Goal: Information Seeking & Learning: Learn about a topic

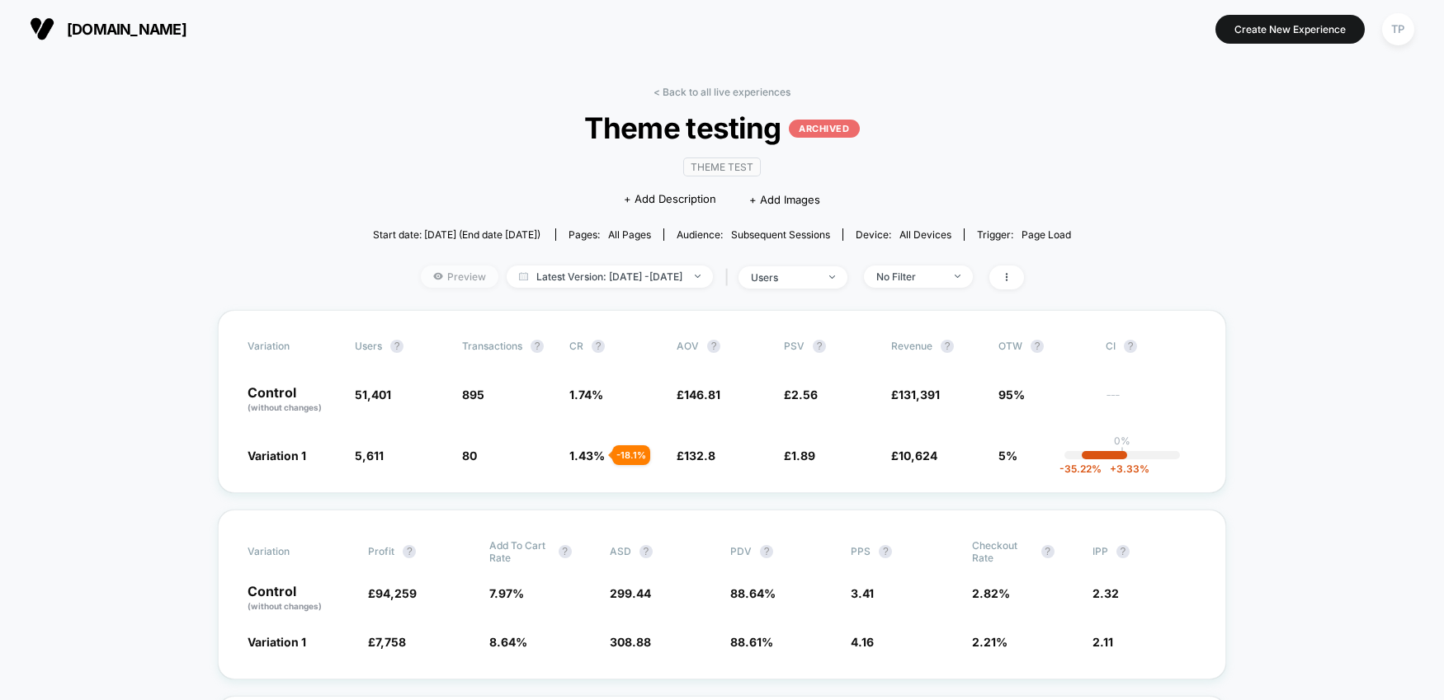
click at [430, 280] on span "Preview" at bounding box center [460, 277] width 78 height 22
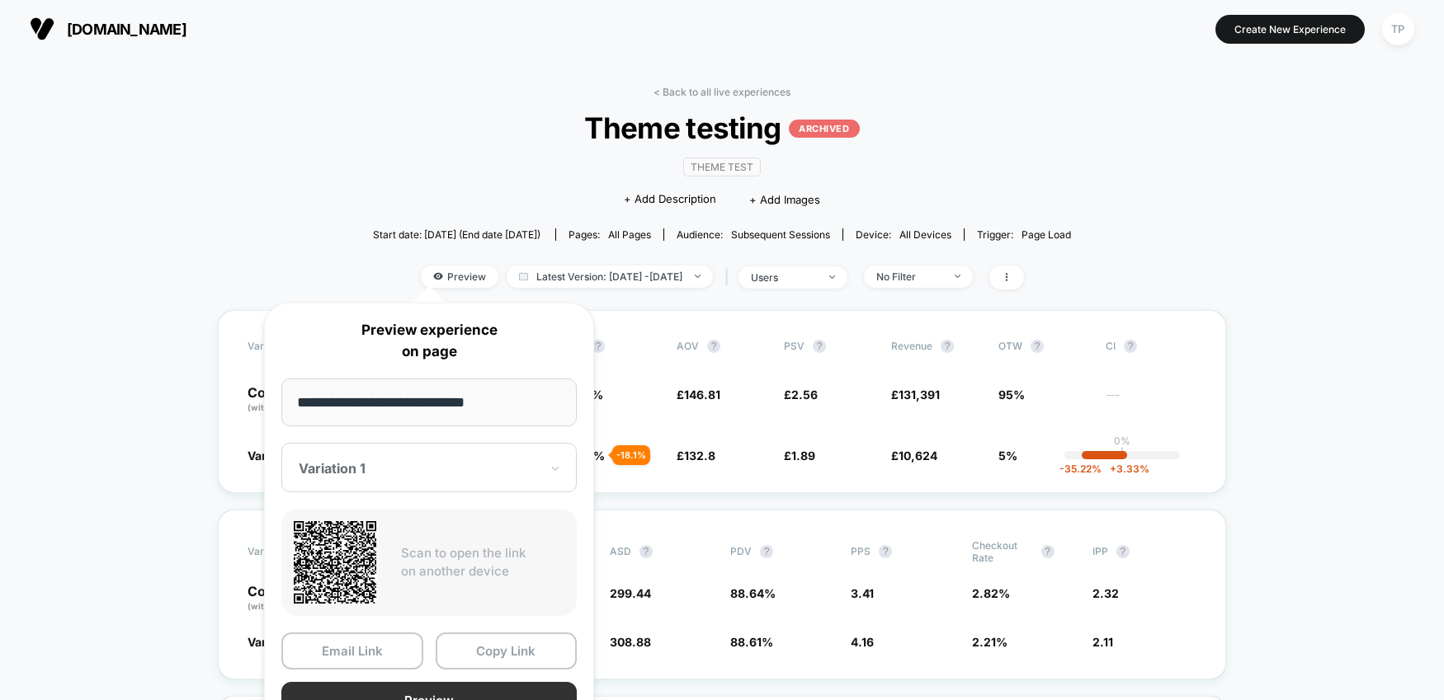
click at [431, 687] on button "Preview" at bounding box center [428, 700] width 295 height 37
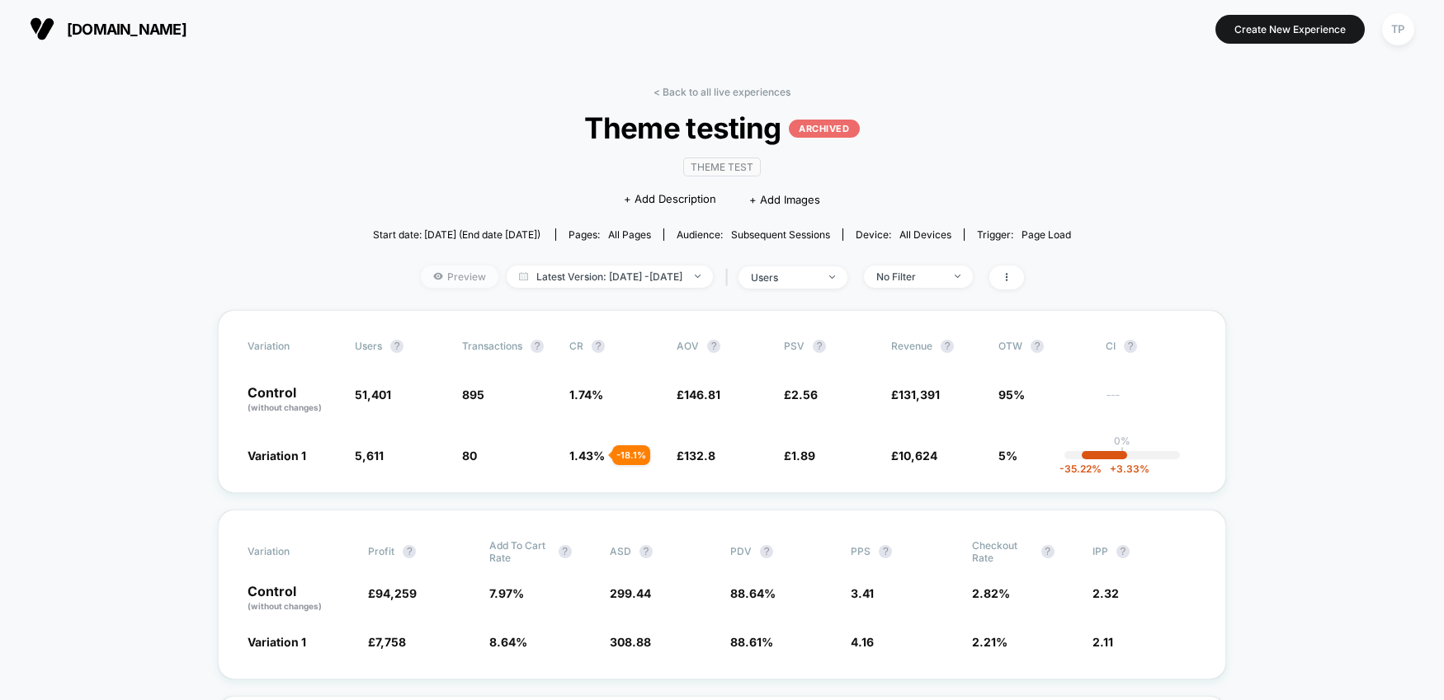
click at [430, 275] on span "Preview" at bounding box center [460, 277] width 78 height 22
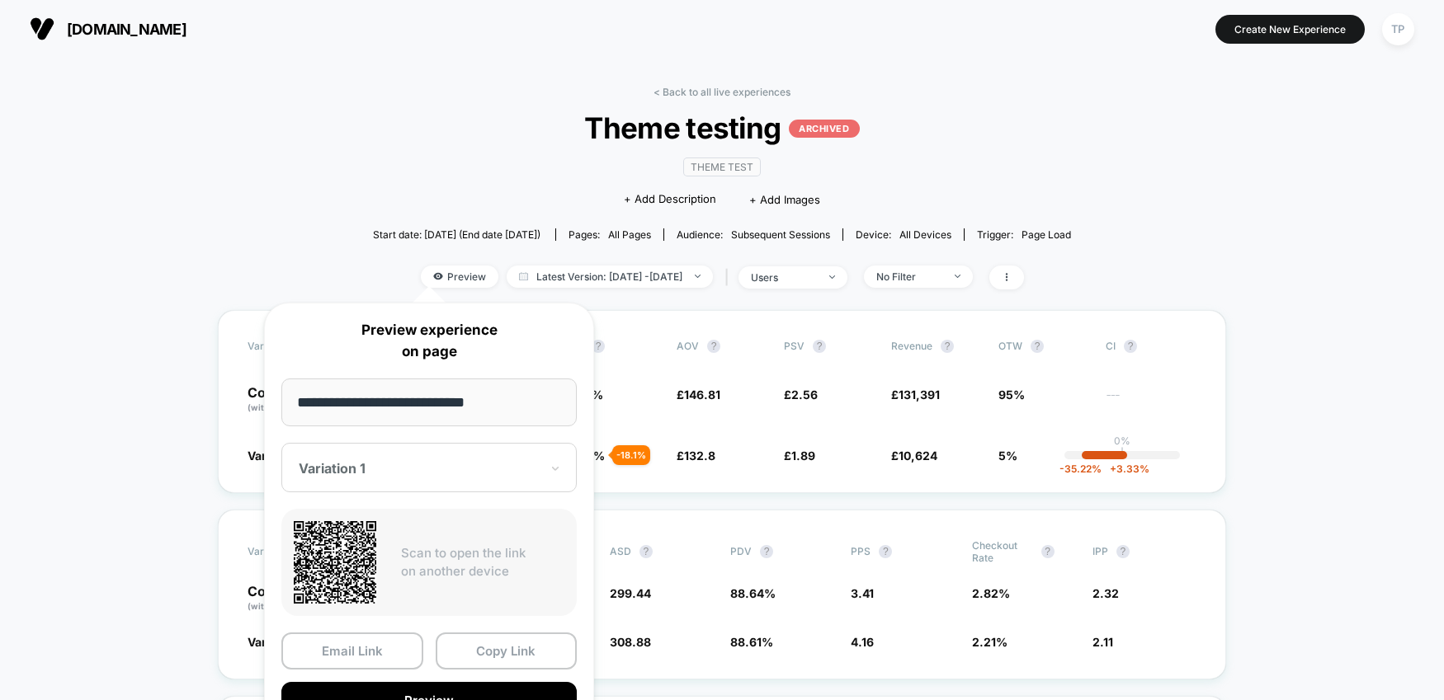
click at [381, 481] on div "Variation 1" at bounding box center [428, 467] width 295 height 49
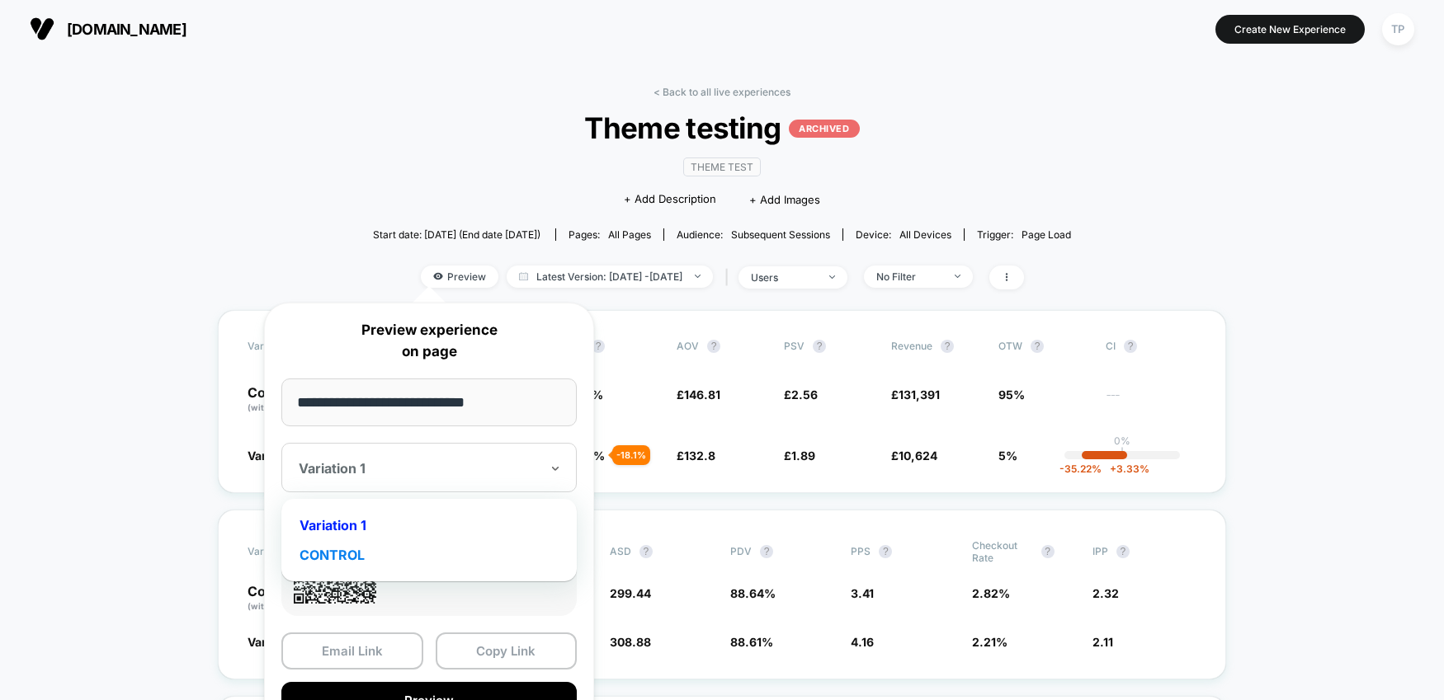
click at [362, 559] on div "CONTROL" at bounding box center [429, 555] width 279 height 30
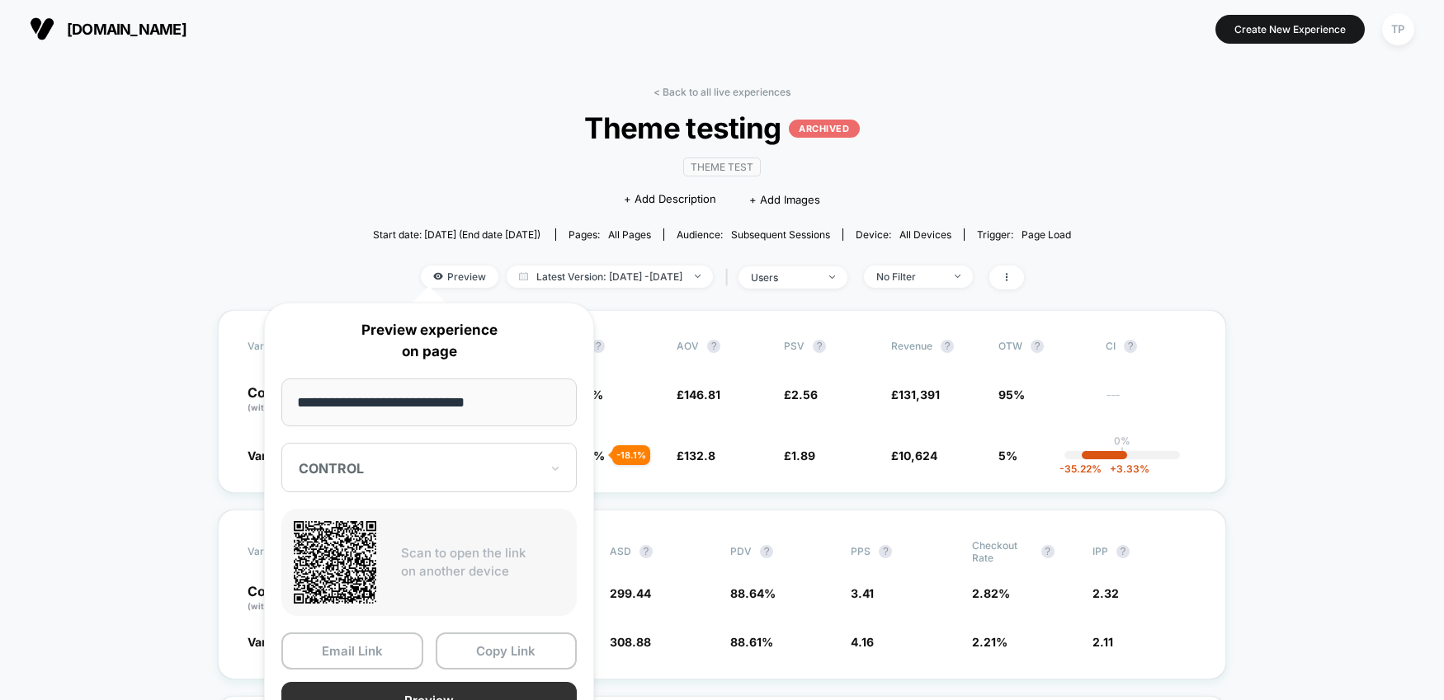
click at [442, 694] on button "Preview" at bounding box center [428, 700] width 295 height 37
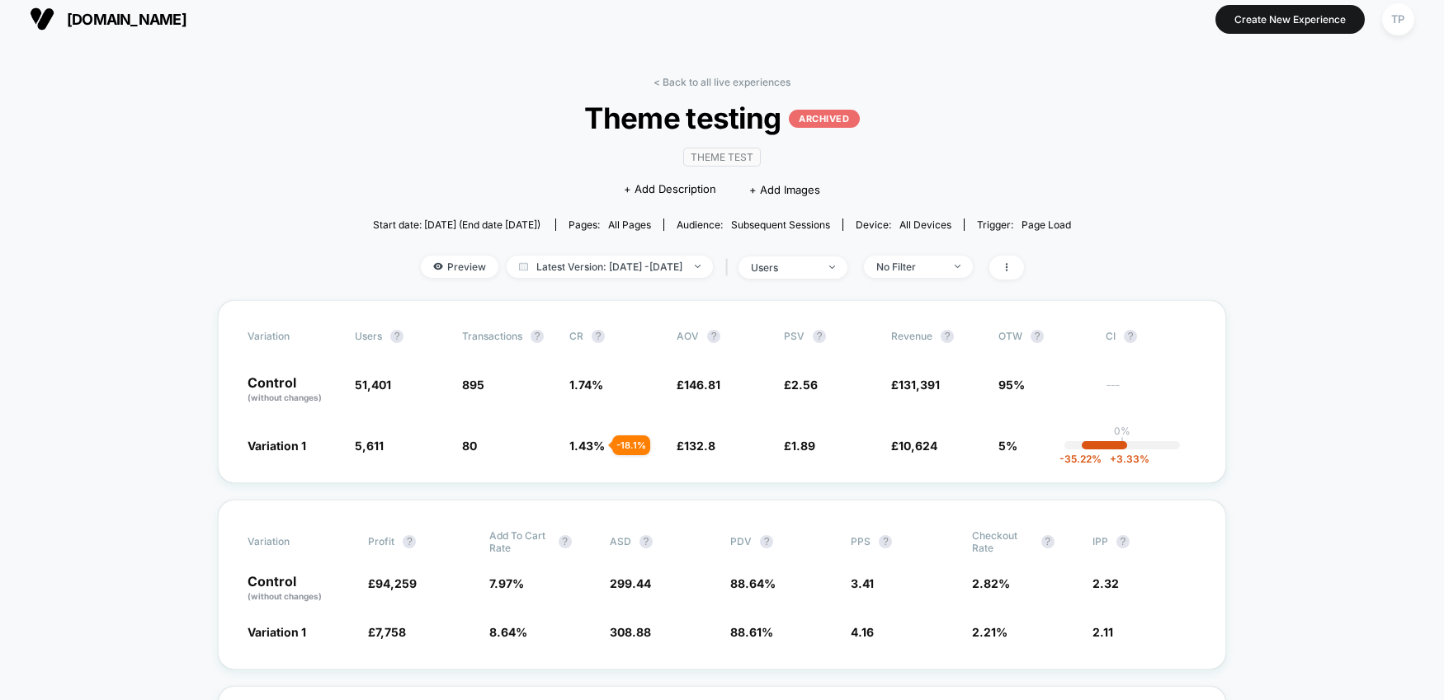
scroll to position [11, 0]
click at [714, 82] on link "< Back to all live experiences" at bounding box center [721, 81] width 137 height 12
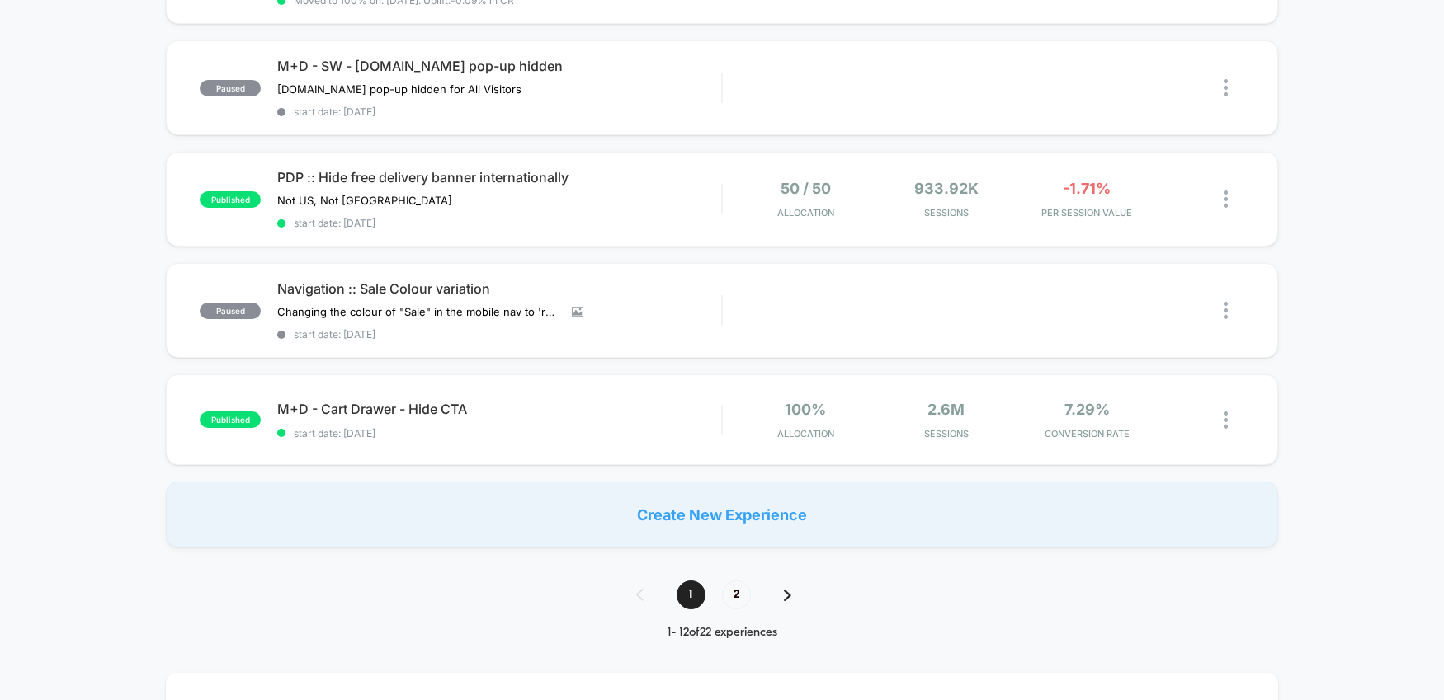
scroll to position [1061, 0]
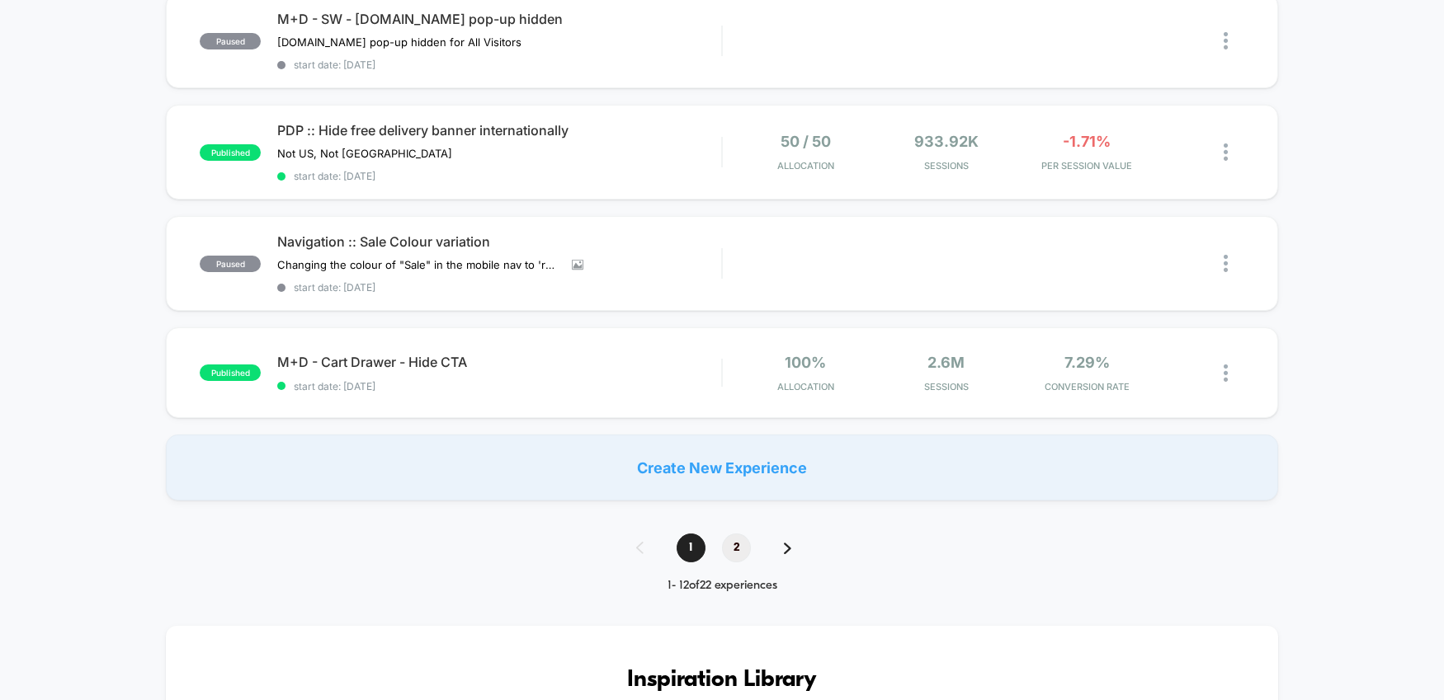
click at [735, 540] on span "2" at bounding box center [736, 548] width 29 height 29
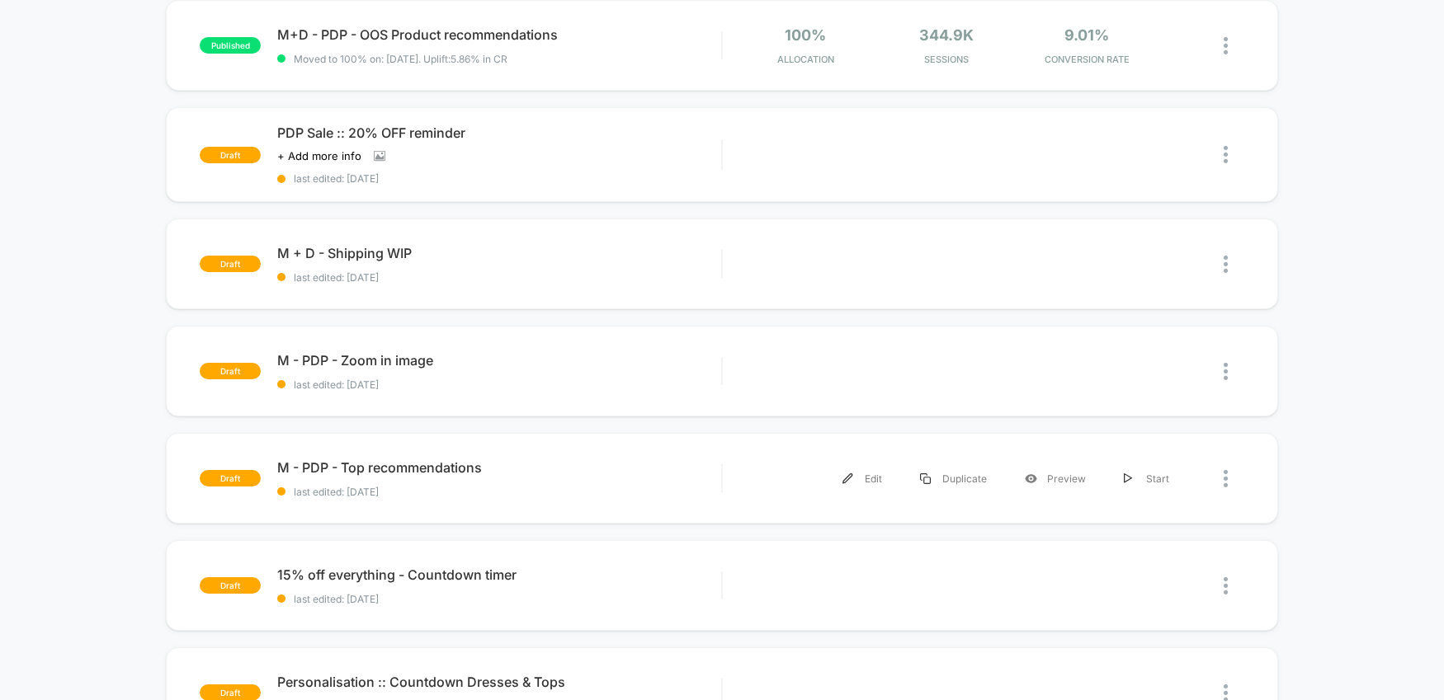
scroll to position [0, 0]
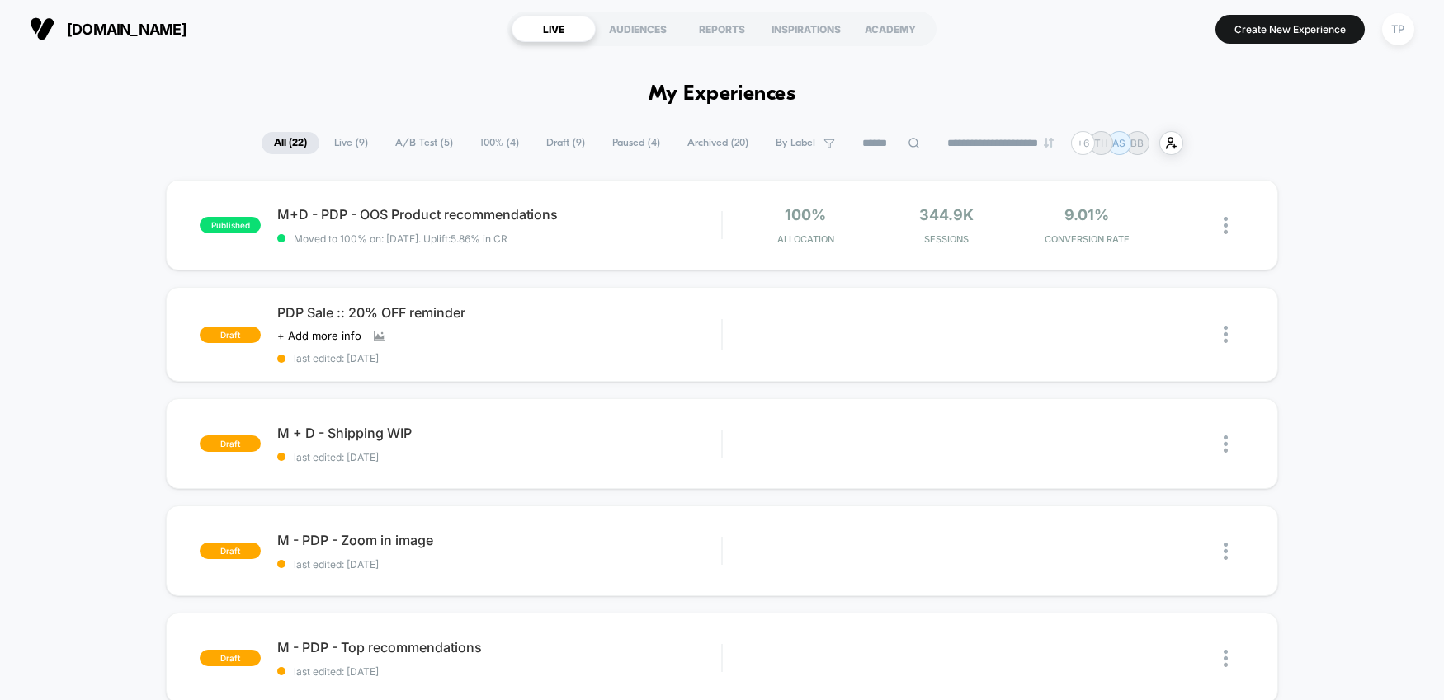
click at [698, 143] on span "Archived ( 20 )" at bounding box center [718, 143] width 86 height 22
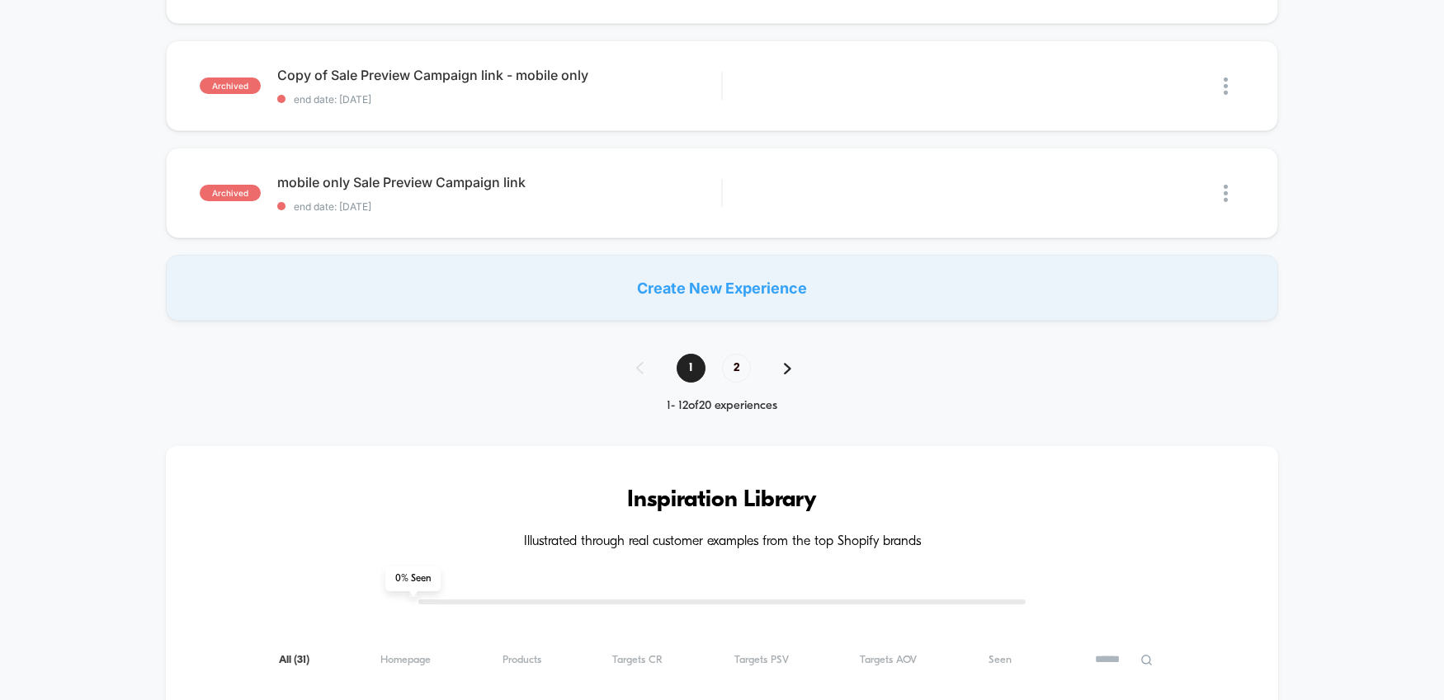
scroll to position [1215, 0]
click at [737, 371] on span "2" at bounding box center [736, 369] width 29 height 29
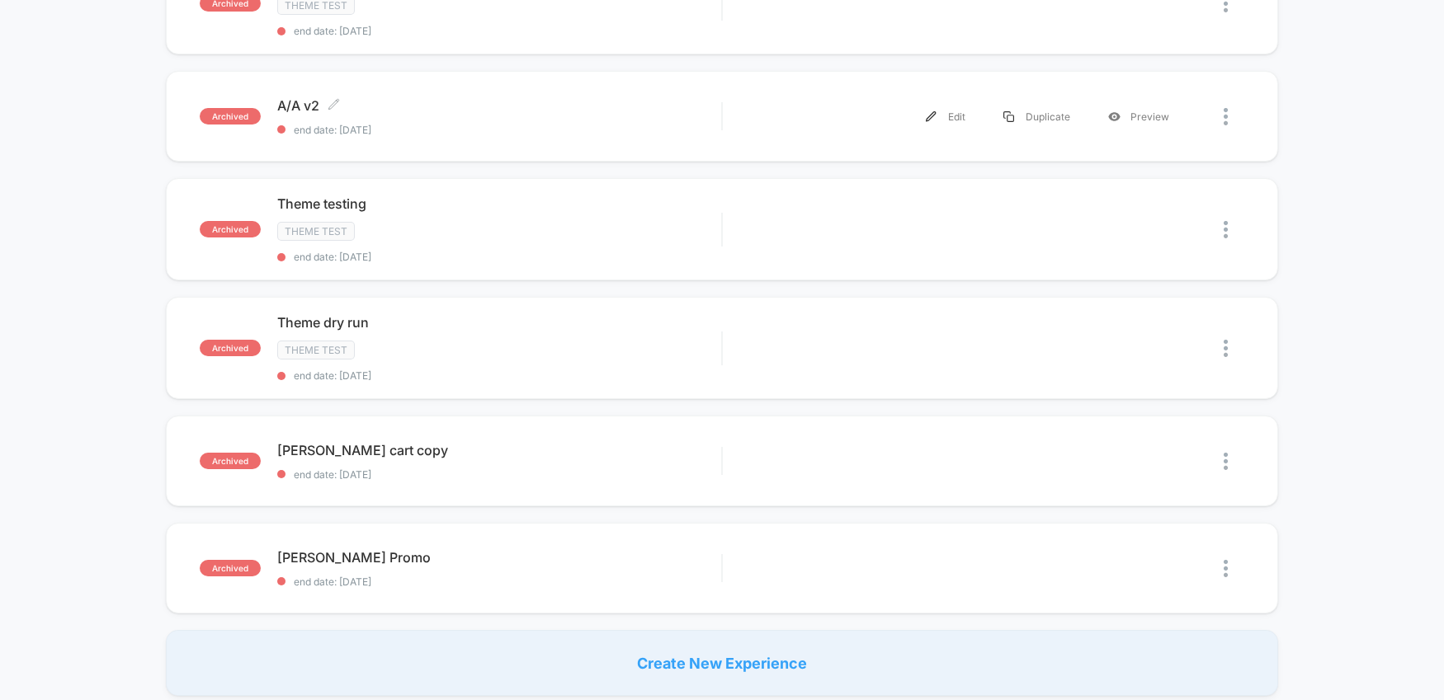
scroll to position [445, 0]
